Goal: Task Accomplishment & Management: Manage account settings

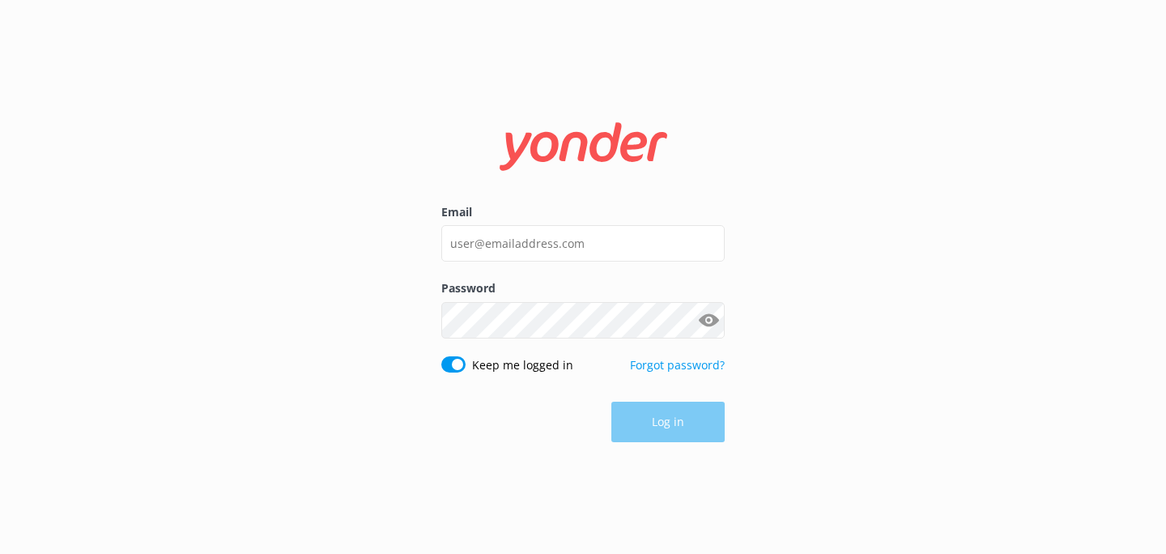
click at [513, 266] on div "Email" at bounding box center [582, 241] width 283 height 76
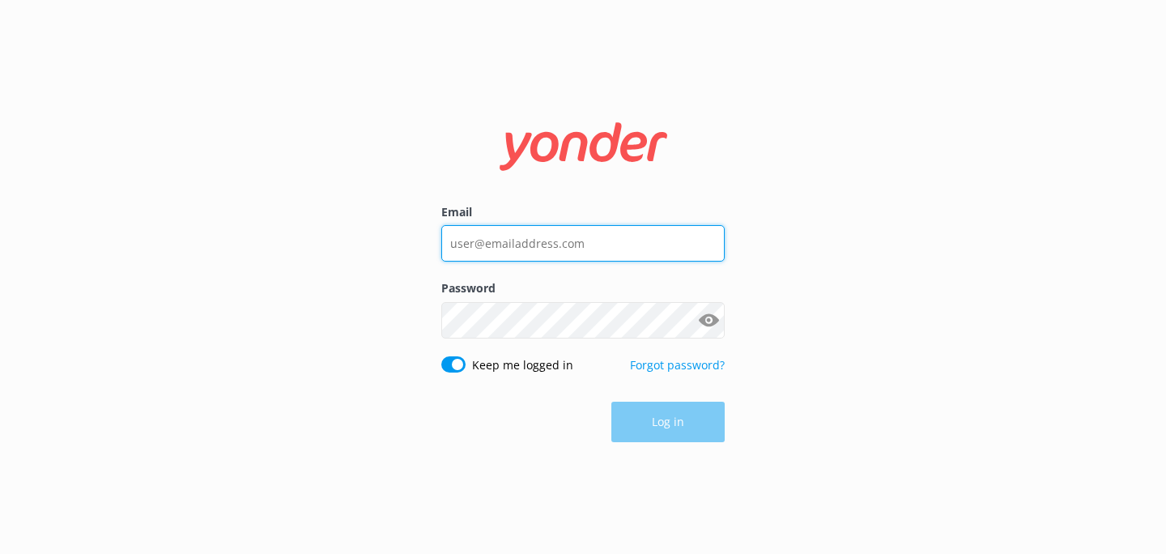
click at [513, 229] on input "Email" at bounding box center [582, 243] width 283 height 36
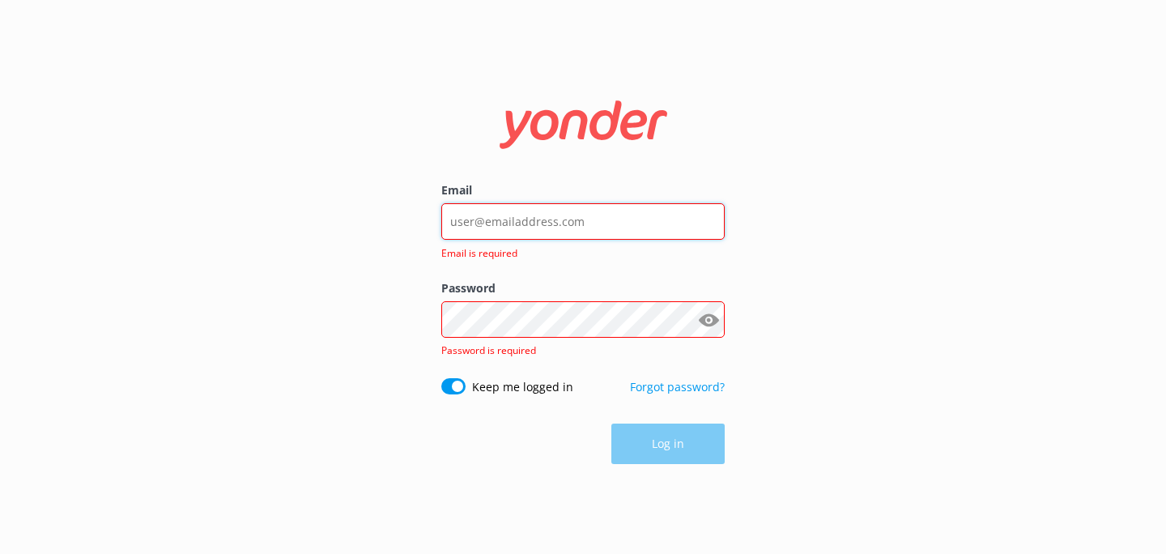
type input "[EMAIL_ADDRESS][DOMAIN_NAME]"
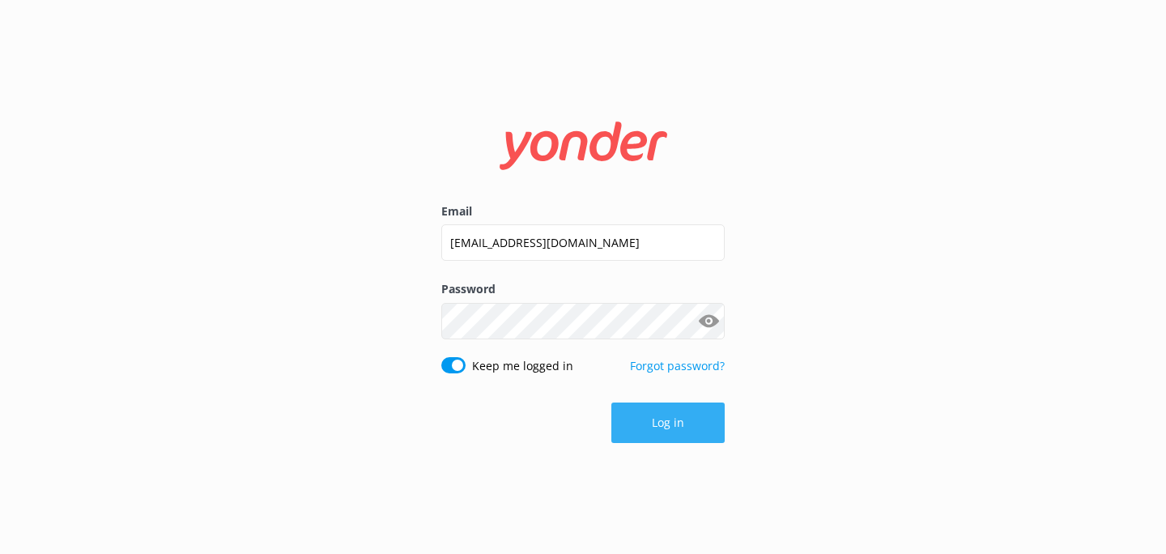
click at [681, 437] on button "Log in" at bounding box center [667, 422] width 113 height 40
